Goal: Task Accomplishment & Management: Use online tool/utility

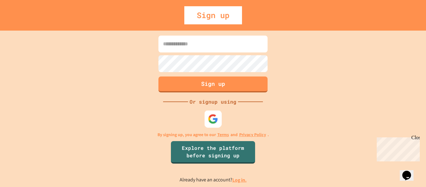
click at [218, 124] on div at bounding box center [213, 118] width 17 height 17
click at [232, 181] on link "Log in." at bounding box center [239, 180] width 14 height 7
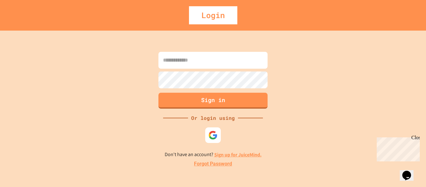
click at [224, 63] on input at bounding box center [212, 60] width 109 height 17
type input "**********"
click at [212, 132] on img at bounding box center [213, 135] width 10 height 10
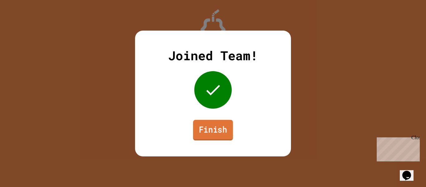
click at [222, 135] on link "Finish" at bounding box center [213, 130] width 40 height 21
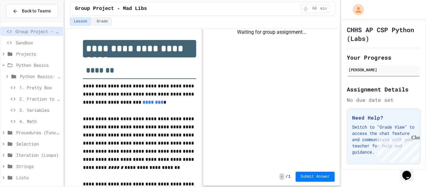
click at [29, 43] on span "Sandbox" at bounding box center [38, 42] width 45 height 7
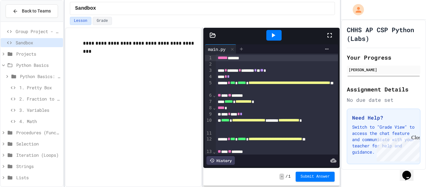
click at [244, 52] on div at bounding box center [242, 48] width 10 height 9
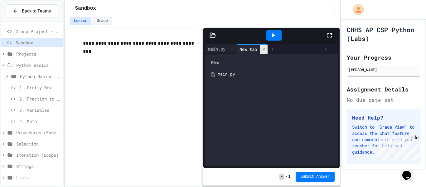
click at [266, 50] on icon at bounding box center [264, 49] width 4 height 4
